Goal: Information Seeking & Learning: Compare options

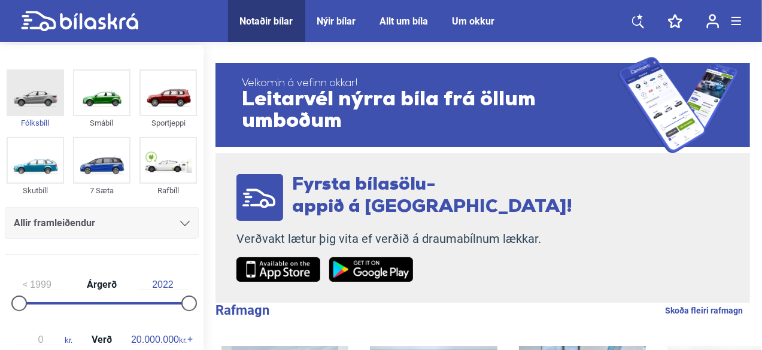
click at [23, 102] on img at bounding box center [35, 93] width 55 height 44
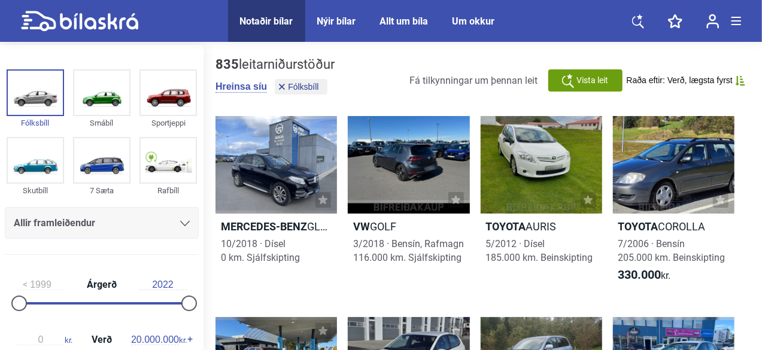
click at [55, 301] on div "1999 Árgerð 2022" at bounding box center [102, 292] width 194 height 55
type input "2017"
drag, startPoint x: 18, startPoint y: 304, endPoint x: 145, endPoint y: 304, distance: 127.5
click at [145, 304] on div at bounding box center [152, 304] width 16 height 16
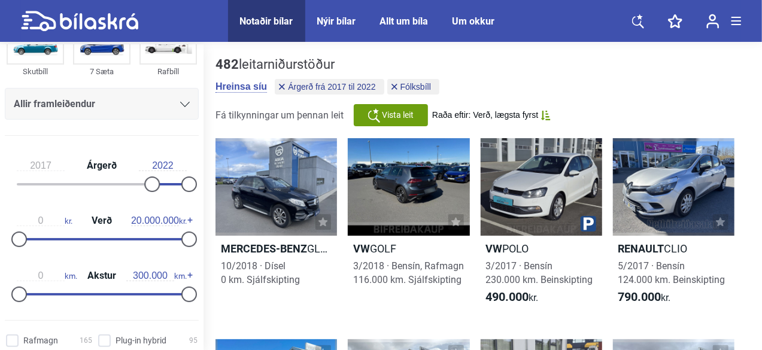
scroll to position [120, 0]
type input "2.500.000"
drag, startPoint x: 184, startPoint y: 236, endPoint x: 40, endPoint y: 234, distance: 144.9
click at [40, 234] on div at bounding box center [41, 239] width 16 height 16
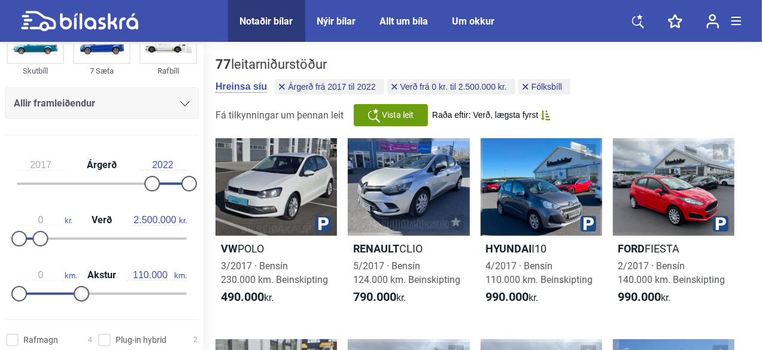
type input "120.000"
drag, startPoint x: 181, startPoint y: 292, endPoint x: 82, endPoint y: 295, distance: 99.4
click at [82, 295] on div at bounding box center [88, 294] width 16 height 16
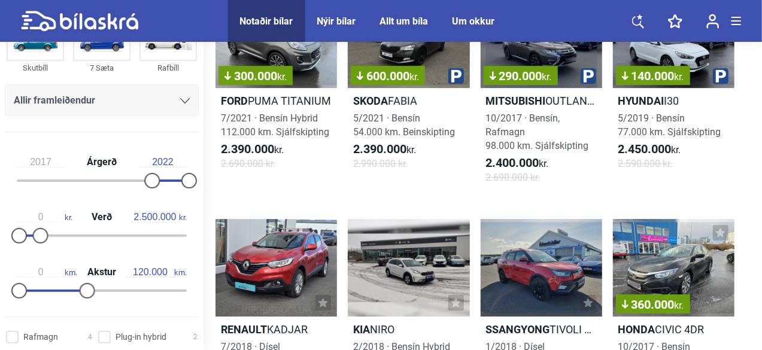
scroll to position [1856, 0]
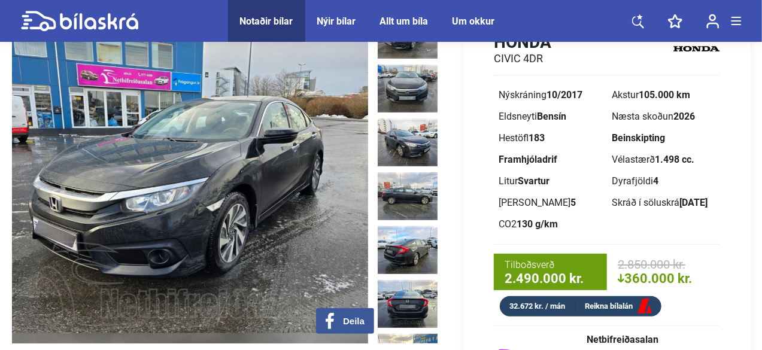
scroll to position [120, 0]
